Goal: Browse casually

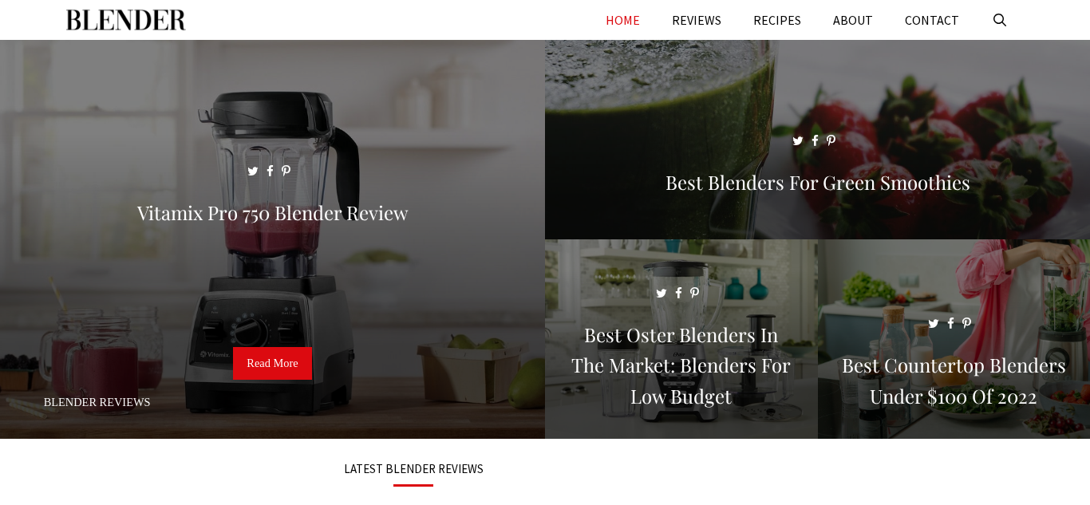
click at [185, 6] on img "Primary" at bounding box center [126, 20] width 120 height 40
